Goal: Transaction & Acquisition: Purchase product/service

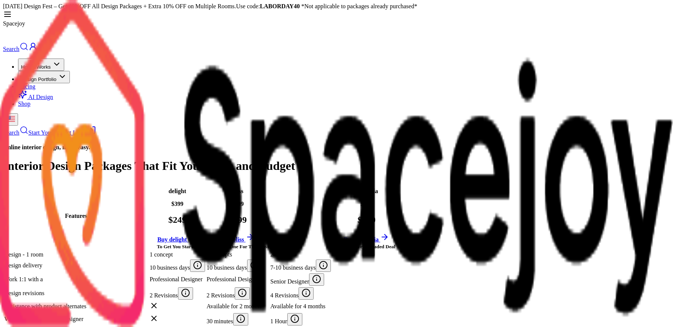
click at [110, 259] on td "Design delivery" at bounding box center [76, 265] width 145 height 13
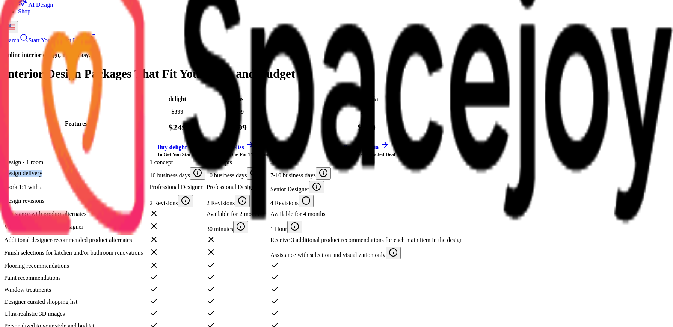
click at [110, 167] on td "Design delivery" at bounding box center [76, 173] width 145 height 13
click at [106, 181] on td "Work 1:1 with a" at bounding box center [76, 187] width 145 height 13
click at [115, 195] on td "Design revisions" at bounding box center [76, 201] width 145 height 13
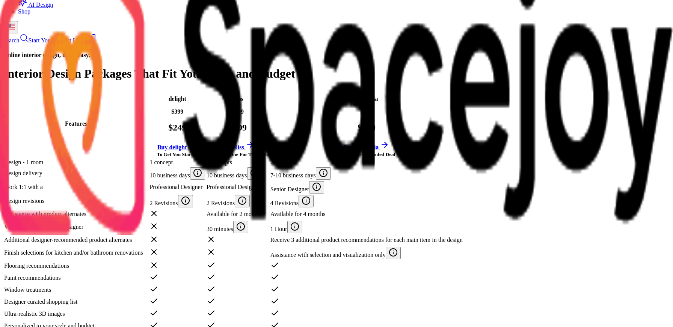
click at [115, 195] on td "Design revisions" at bounding box center [76, 201] width 145 height 13
click at [122, 209] on td "Assistance with product alternates" at bounding box center [76, 214] width 145 height 11
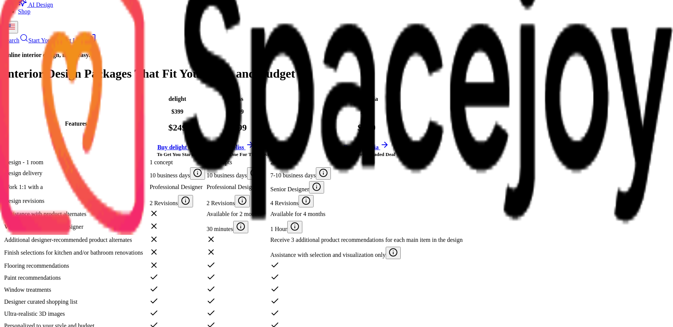
click at [116, 89] on th "Features" at bounding box center [76, 123] width 145 height 69
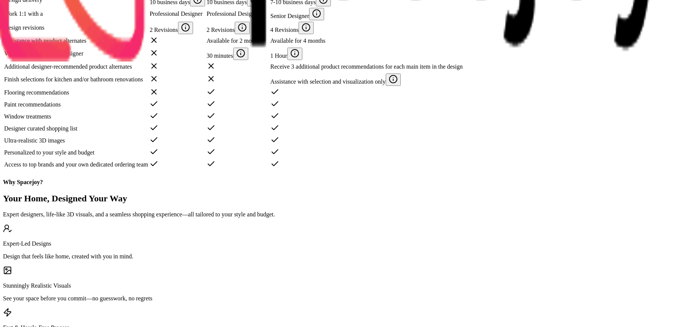
scroll to position [265, 0]
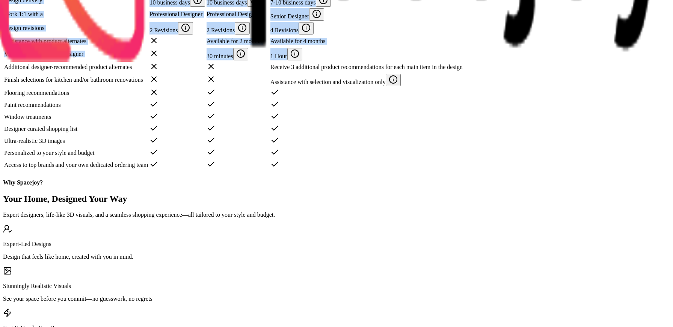
drag, startPoint x: 556, startPoint y: 256, endPoint x: 72, endPoint y: 81, distance: 514.3
click at [72, 81] on tbody "Design - 1 room 1 concept 2 concepts 2 concepts Design delivery 10 business day…" at bounding box center [233, 78] width 459 height 185
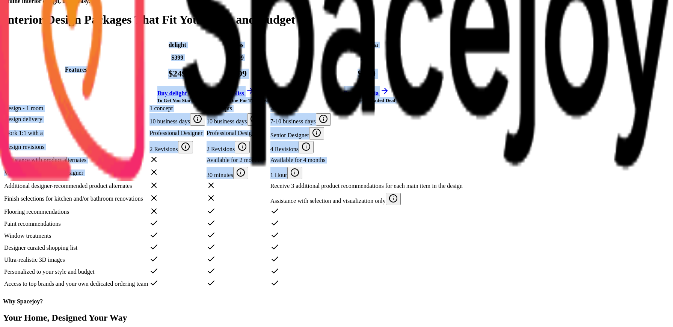
scroll to position [145, 0]
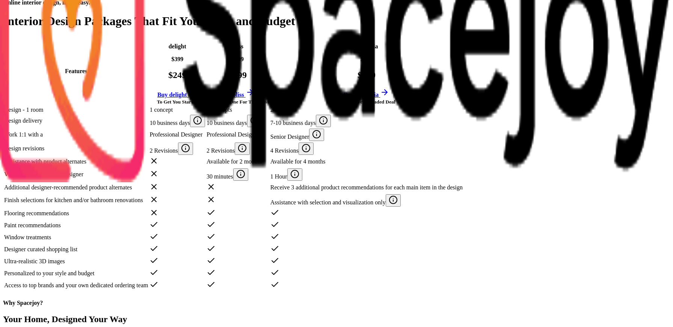
click at [74, 106] on td "Design - 1 room" at bounding box center [76, 110] width 145 height 8
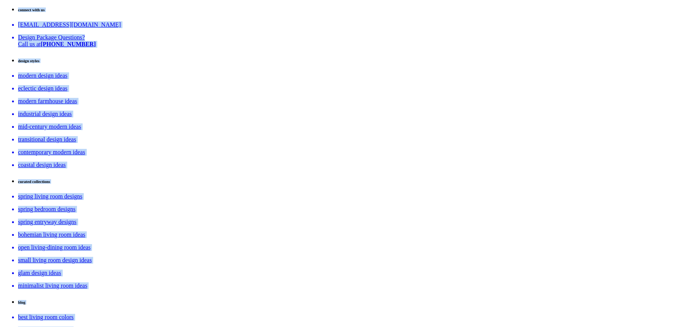
scroll to position [1182, 0]
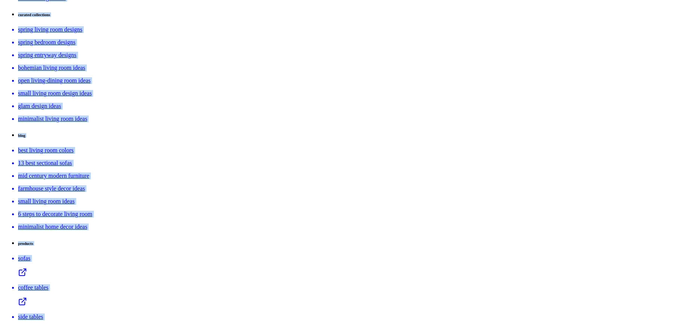
drag, startPoint x: 75, startPoint y: 100, endPoint x: 421, endPoint y: 89, distance: 345.6
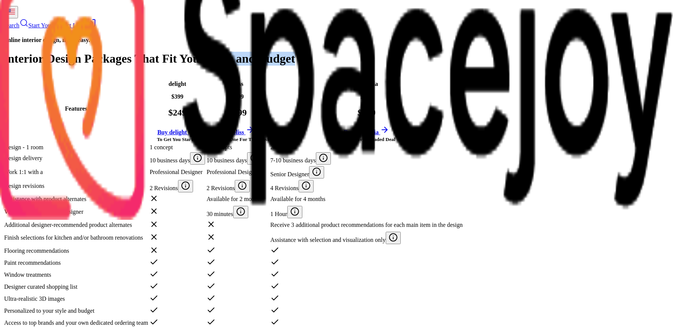
scroll to position [102, 0]
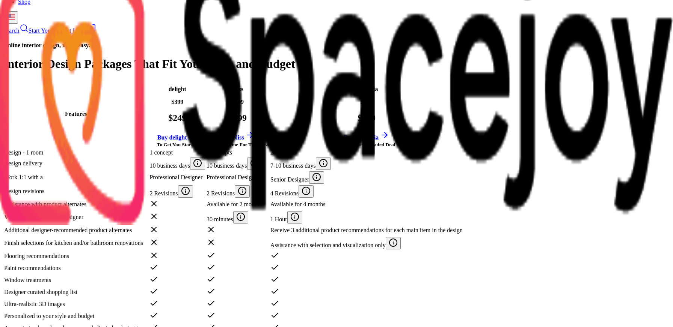
drag, startPoint x: 540, startPoint y: 264, endPoint x: 84, endPoint y: 73, distance: 494.4
click at [84, 79] on table "Features delight $399 $249 Buy delight To Get You Started bliss $599 $399 Buy b…" at bounding box center [233, 207] width 461 height 256
copy thead
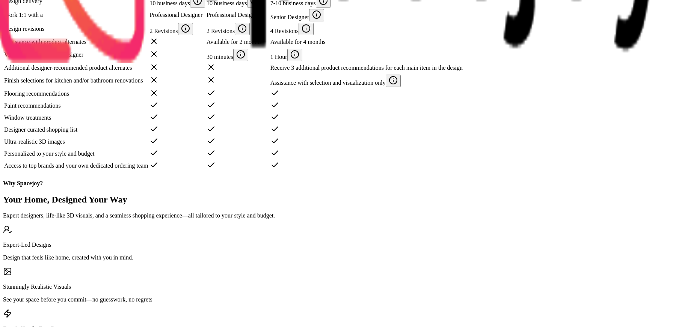
scroll to position [263, 0]
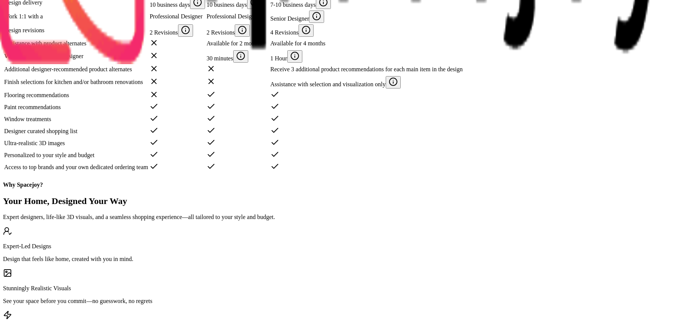
click at [269, 149] on td at bounding box center [237, 143] width 63 height 11
click at [205, 137] on td at bounding box center [177, 131] width 56 height 11
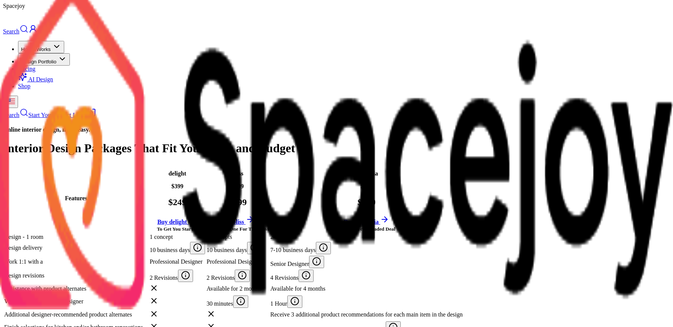
scroll to position [0, 0]
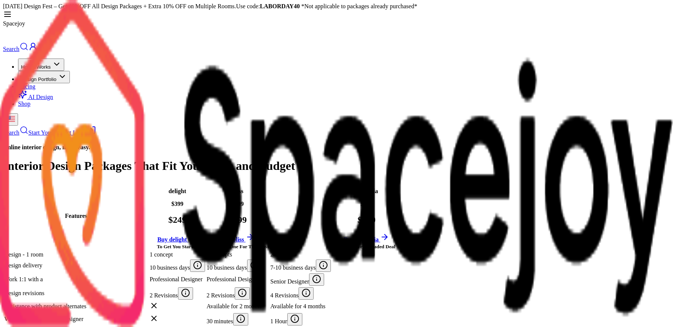
click at [348, 159] on h1 "Interior Design Packages That Fit Your Style and Budget" at bounding box center [336, 166] width 667 height 14
drag, startPoint x: 384, startPoint y: 193, endPoint x: 454, endPoint y: 193, distance: 70.2
click at [269, 243] on div "The Right One For The Most" at bounding box center [237, 246] width 62 height 7
click at [395, 244] on small "If You Love A Loaded Deal" at bounding box center [365, 247] width 57 height 6
drag, startPoint x: 520, startPoint y: 196, endPoint x: 566, endPoint y: 196, distance: 46.6
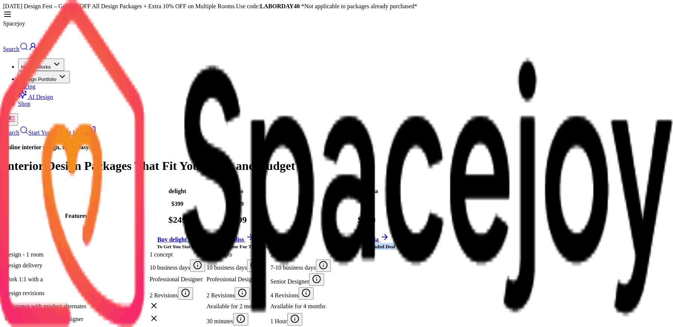
click at [463, 243] on div "If You Love A Loaded Deal" at bounding box center [366, 246] width 192 height 7
click at [463, 201] on th "euphoria $799 $599 Buy euphoria If You Love A Loaded Deal" at bounding box center [366, 216] width 193 height 69
click at [389, 237] on link "Buy euphoria" at bounding box center [366, 240] width 45 height 6
click at [269, 182] on th "bliss $599 $399 Buy bliss The Right One For The Most" at bounding box center [237, 216] width 63 height 69
drag, startPoint x: 292, startPoint y: 69, endPoint x: 385, endPoint y: 65, distance: 92.4
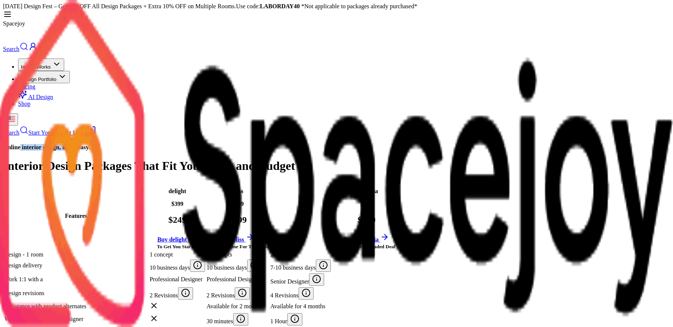
click at [385, 144] on h4 "Online interior design, made easy." at bounding box center [336, 147] width 667 height 7
click at [418, 144] on h4 "Online interior design, made easy." at bounding box center [336, 147] width 667 height 7
click at [333, 144] on h4 "Online interior design, made easy." at bounding box center [336, 147] width 667 height 7
click at [268, 144] on h4 "Online interior design, made easy." at bounding box center [336, 147] width 667 height 7
click at [296, 159] on h1 "Interior Design Packages That Fit Your Style and Budget" at bounding box center [336, 166] width 667 height 14
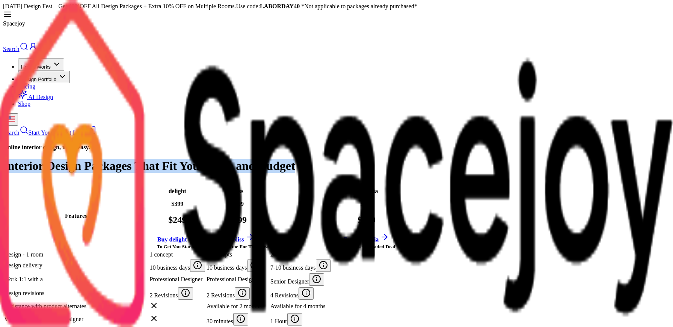
drag, startPoint x: 175, startPoint y: 87, endPoint x: 420, endPoint y: 111, distance: 246.3
click at [420, 159] on h1 "Interior Design Packages That Fit Your Style and Budget" at bounding box center [336, 166] width 667 height 14
copy h1 "Interior Design Packages That Fit Your Style and Budget"
click at [427, 159] on h1 "Interior Design Packages That Fit Your Style and Budget" at bounding box center [336, 166] width 667 height 14
drag, startPoint x: 176, startPoint y: 89, endPoint x: 452, endPoint y: 99, distance: 276.9
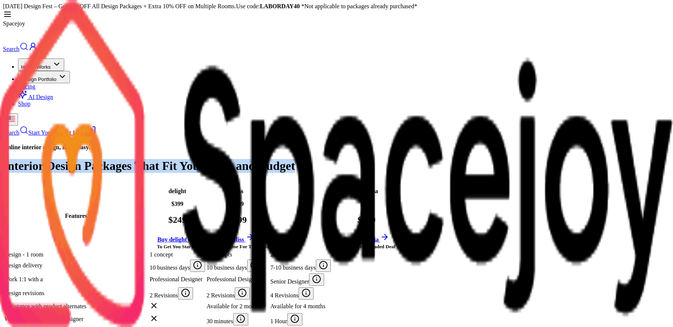
click at [452, 159] on h1 "Interior Design Packages That Fit Your Style and Budget" at bounding box center [336, 166] width 667 height 14
copy h1 "Interior Design Packages That Fit Your Style and Budget"
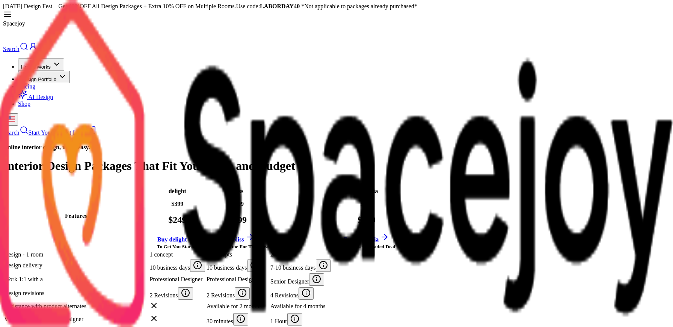
click at [284, 144] on h4 "Online interior design, made easy." at bounding box center [336, 147] width 667 height 7
drag, startPoint x: 269, startPoint y: 68, endPoint x: 430, endPoint y: 64, distance: 161.1
click at [430, 144] on h4 "Online interior design, made easy." at bounding box center [336, 147] width 667 height 7
copy h4 "Online interior design, made easy."
